Goal: Navigation & Orientation: Find specific page/section

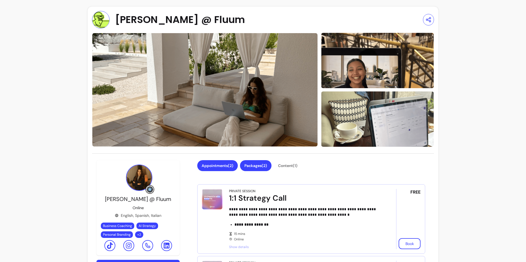
click at [253, 160] on button "Packages ( 2 )" at bounding box center [255, 165] width 31 height 11
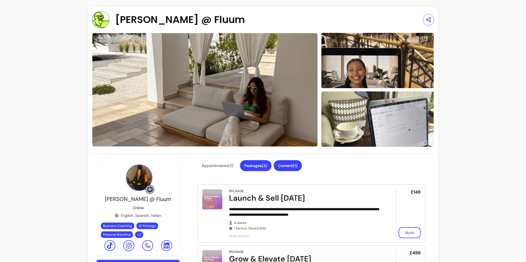
scroll to position [91, 0]
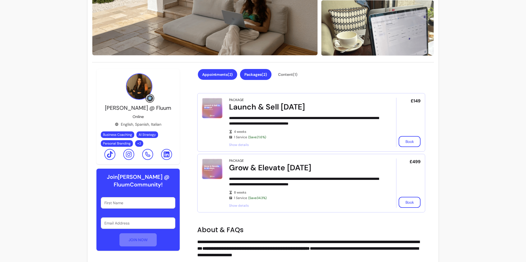
click at [223, 76] on button "Appointments ( 2 )" at bounding box center [217, 74] width 39 height 11
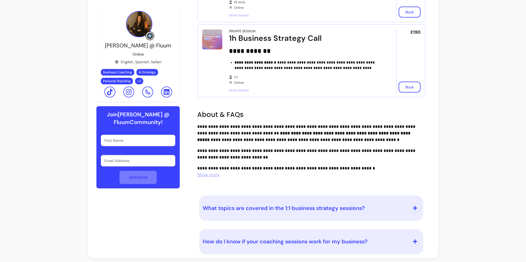
scroll to position [232, 0]
click at [210, 172] on span "Show more" at bounding box center [208, 174] width 22 height 6
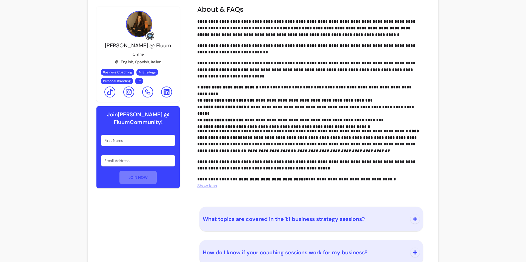
scroll to position [348, 0]
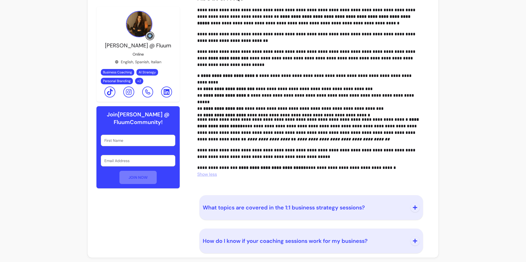
click at [412, 205] on icon "button" at bounding box center [414, 207] width 5 height 5
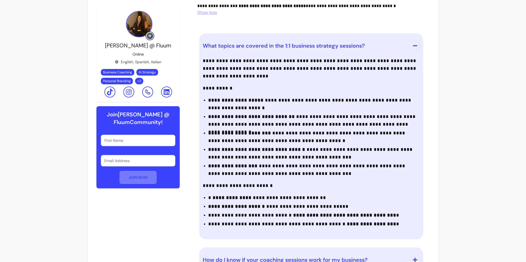
scroll to position [529, 0]
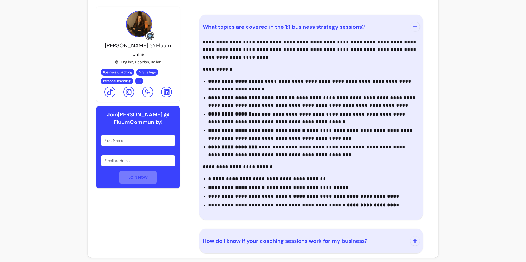
click at [413, 240] on icon "button" at bounding box center [414, 241] width 4 height 4
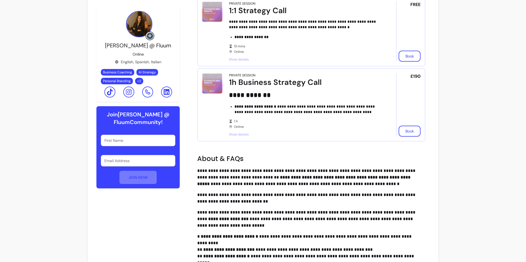
scroll to position [131, 0]
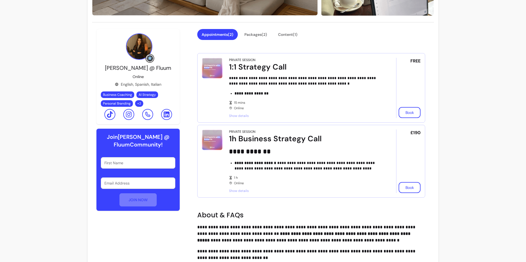
click at [241, 114] on span "Show details" at bounding box center [305, 116] width 152 height 4
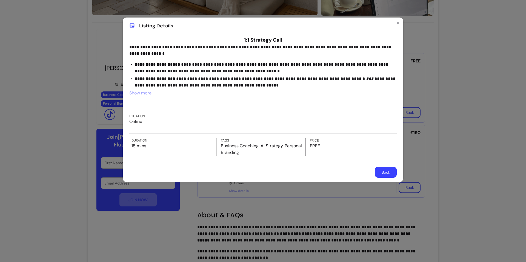
click at [460, 108] on div "**********" at bounding box center [263, 131] width 526 height 262
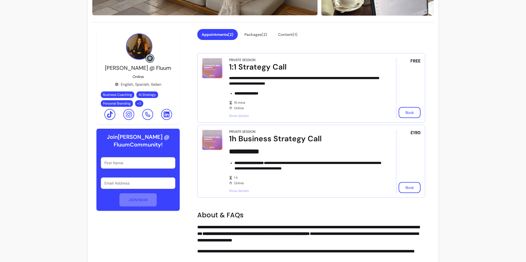
click at [233, 188] on div "**********" at bounding box center [305, 161] width 152 height 64
click at [247, 32] on button "Packages ( 2 )" at bounding box center [255, 34] width 31 height 11
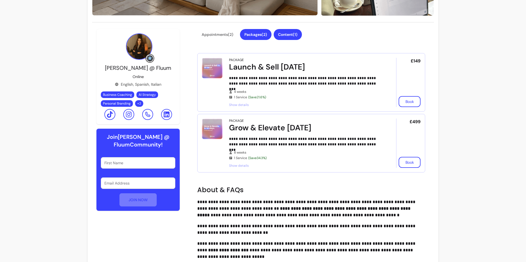
click at [278, 34] on button "Content ( 1 )" at bounding box center [287, 34] width 28 height 11
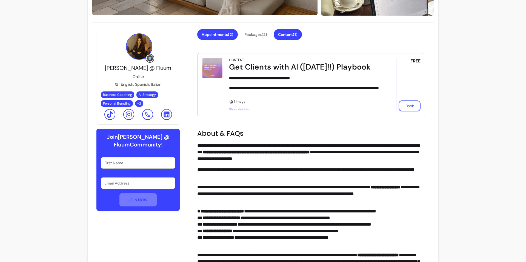
click at [219, 36] on button "Appointments ( 2 )" at bounding box center [217, 34] width 41 height 11
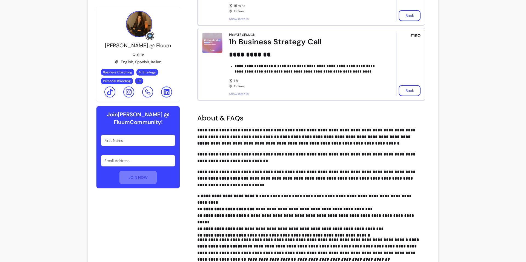
scroll to position [0, 0]
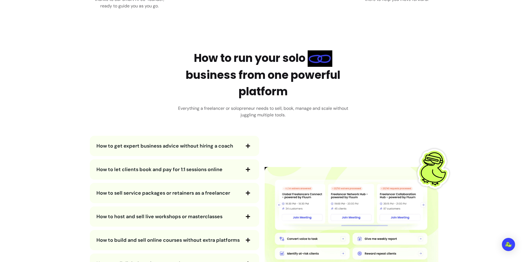
scroll to position [862, 0]
